Goal: Task Accomplishment & Management: Complete application form

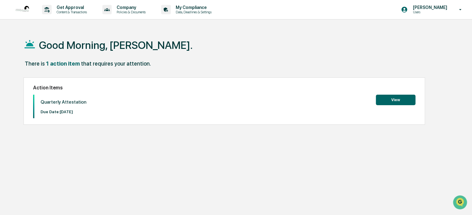
click at [391, 100] on button "View" at bounding box center [396, 100] width 40 height 11
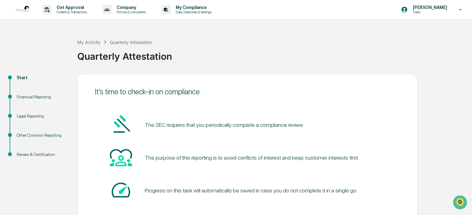
scroll to position [34, 0]
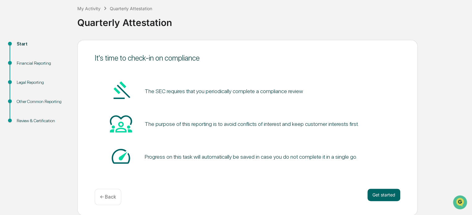
click at [385, 187] on div "It's time to check-in on compliance The SEC requires that you periodically comp…" at bounding box center [247, 128] width 340 height 176
click at [384, 191] on button "Get started" at bounding box center [383, 195] width 33 height 12
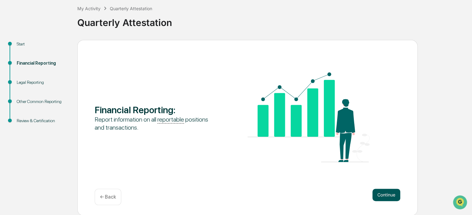
click at [383, 194] on button "Continue" at bounding box center [386, 195] width 28 height 12
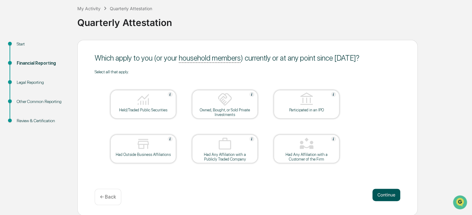
click at [383, 192] on button "Continue" at bounding box center [386, 195] width 28 height 12
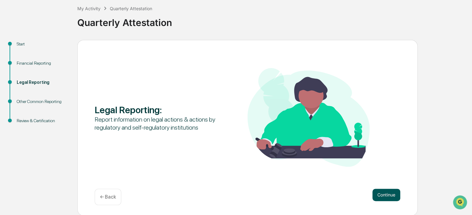
click at [391, 196] on button "Continue" at bounding box center [386, 195] width 28 height 12
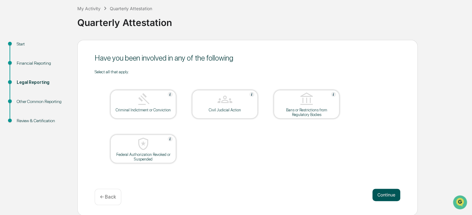
click at [384, 193] on button "Continue" at bounding box center [386, 195] width 28 height 12
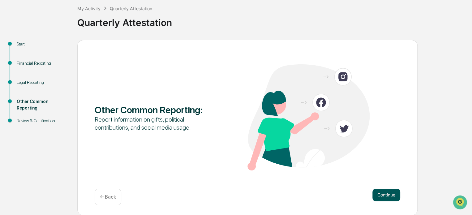
click at [380, 194] on button "Continue" at bounding box center [386, 195] width 28 height 12
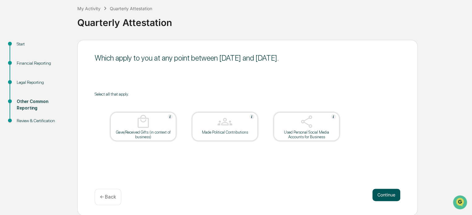
click at [388, 195] on button "Continue" at bounding box center [386, 195] width 28 height 12
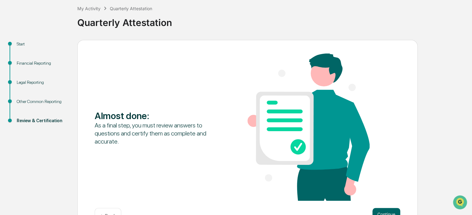
scroll to position [53, 0]
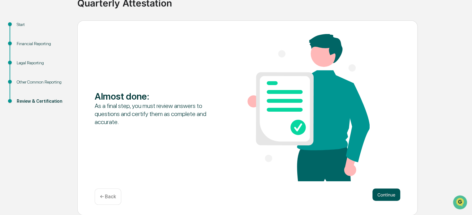
click at [386, 192] on button "Continue" at bounding box center [386, 194] width 28 height 12
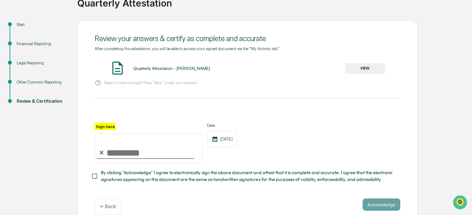
click at [111, 155] on input "Sign here" at bounding box center [149, 148] width 108 height 30
type input "**********"
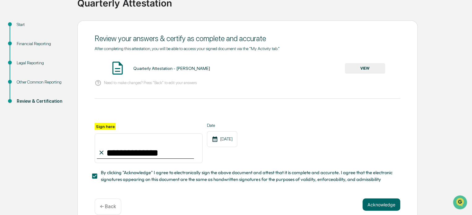
scroll to position [66, 0]
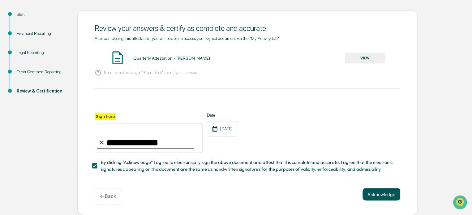
click at [376, 194] on button "Acknowledge" at bounding box center [381, 194] width 38 height 12
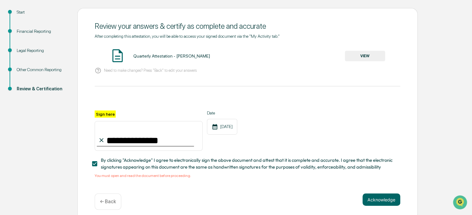
click at [360, 54] on button "VIEW" at bounding box center [365, 56] width 40 height 11
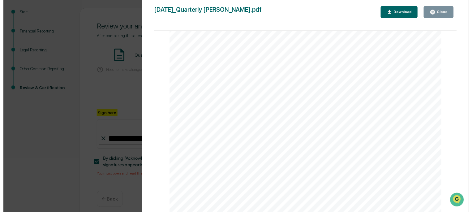
scroll to position [1452, 0]
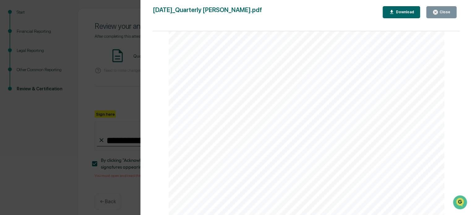
click at [438, 12] on icon "button" at bounding box center [435, 12] width 5 height 5
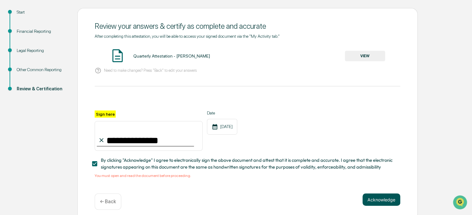
click at [382, 202] on button "Acknowledge" at bounding box center [381, 199] width 38 height 12
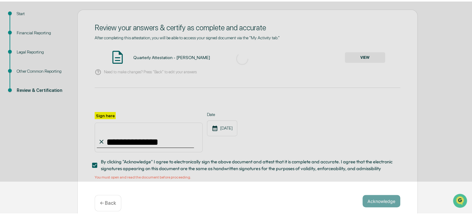
scroll to position [34, 0]
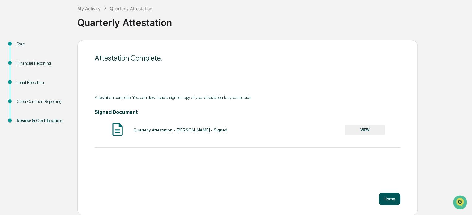
click at [385, 195] on button "Home" at bounding box center [389, 199] width 22 height 12
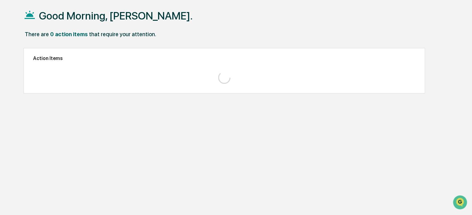
scroll to position [29, 0]
